Goal: Check status: Check status

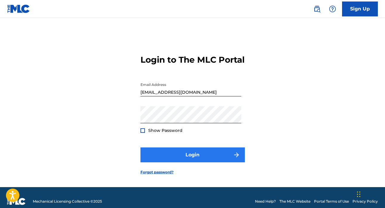
click at [197, 161] on button "Login" at bounding box center [193, 154] width 104 height 15
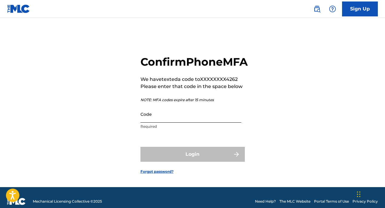
click at [178, 123] on input "Code" at bounding box center [191, 114] width 101 height 17
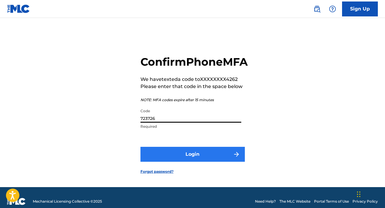
type input "723726"
click at [195, 162] on button "Login" at bounding box center [193, 154] width 104 height 15
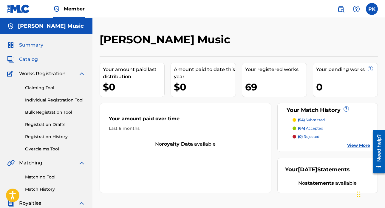
click at [33, 58] on span "Catalog" at bounding box center [28, 59] width 19 height 7
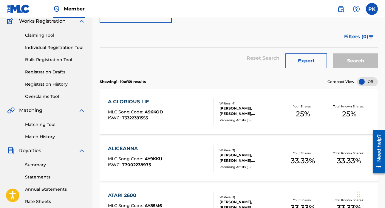
scroll to position [57, 0]
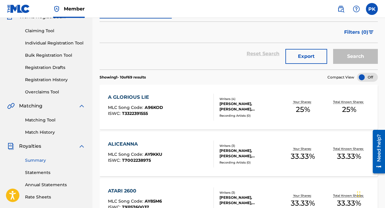
click at [35, 161] on link "Summary" at bounding box center [55, 160] width 60 height 6
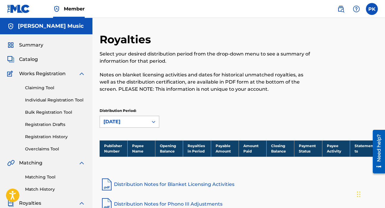
click at [153, 122] on div at bounding box center [153, 121] width 11 height 11
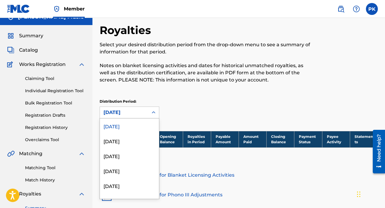
scroll to position [10, 0]
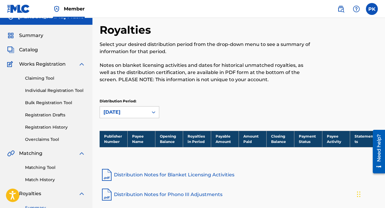
click at [180, 103] on div "Distribution Period: [DATE]" at bounding box center [239, 108] width 278 height 20
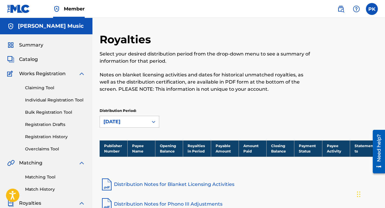
scroll to position [0, 0]
